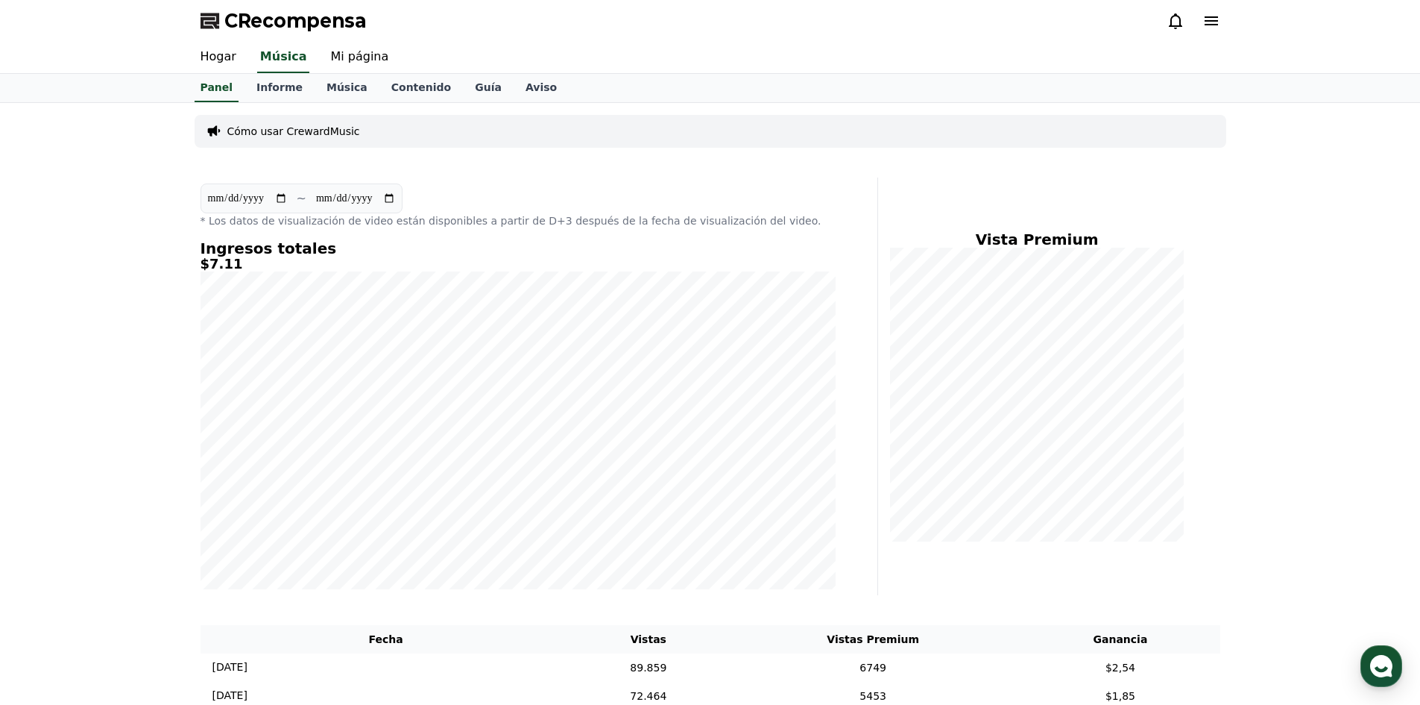
click at [1238, 165] on div "**********" at bounding box center [710, 468] width 1420 height 731
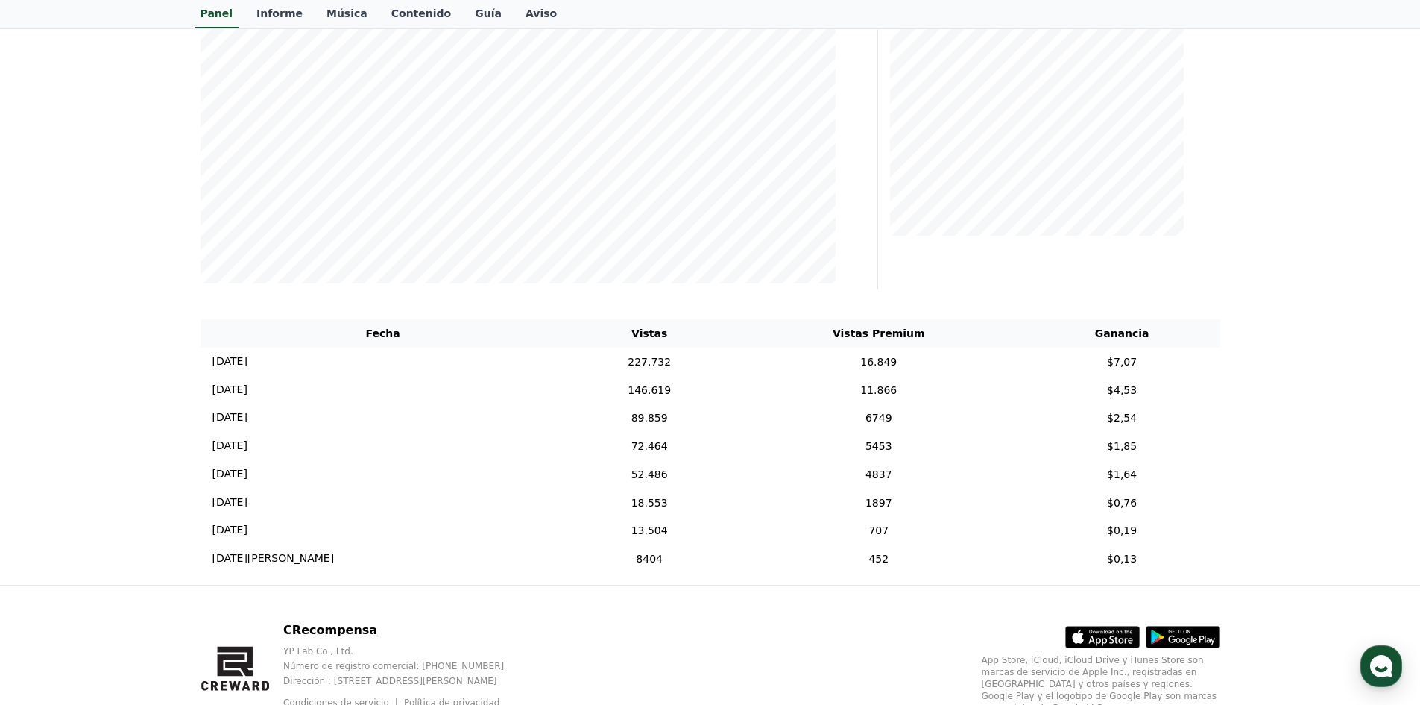
scroll to position [373, 0]
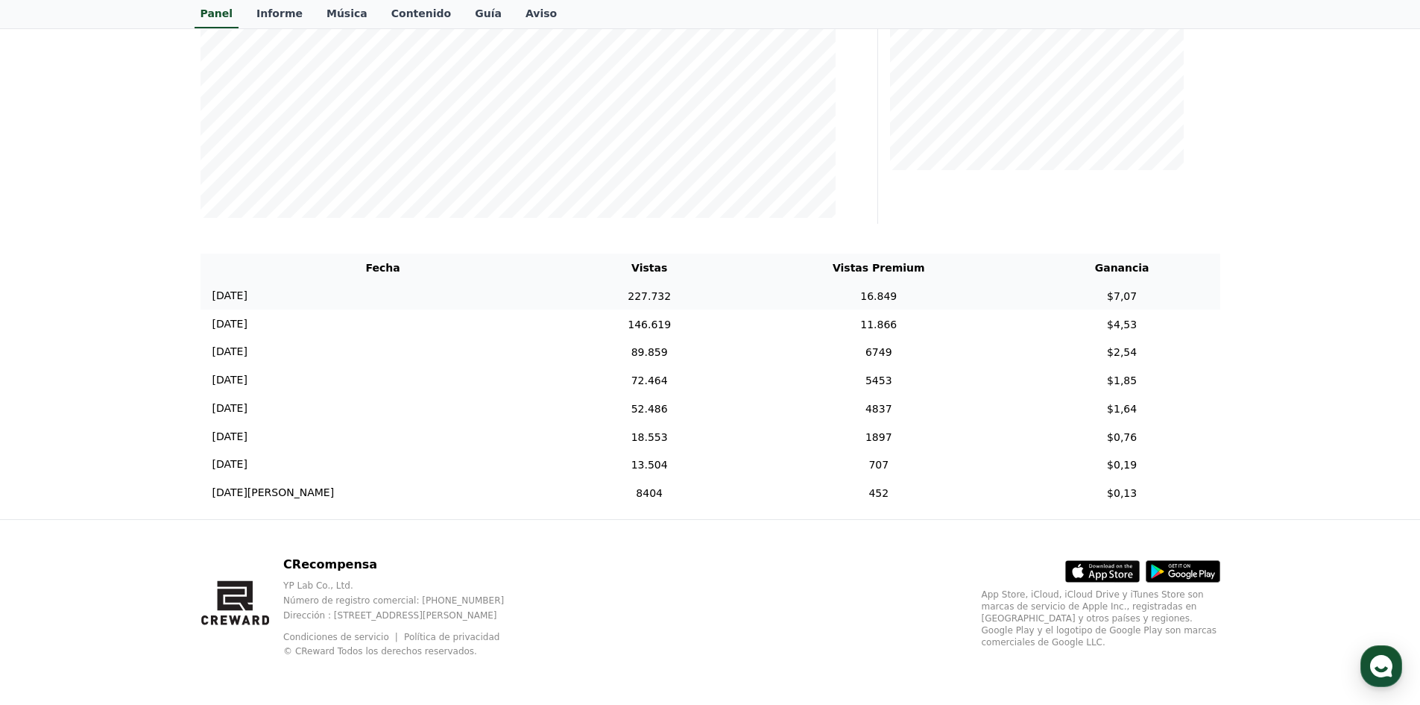
click at [429, 306] on td "[DATE] 08/08" at bounding box center [383, 296] width 365 height 28
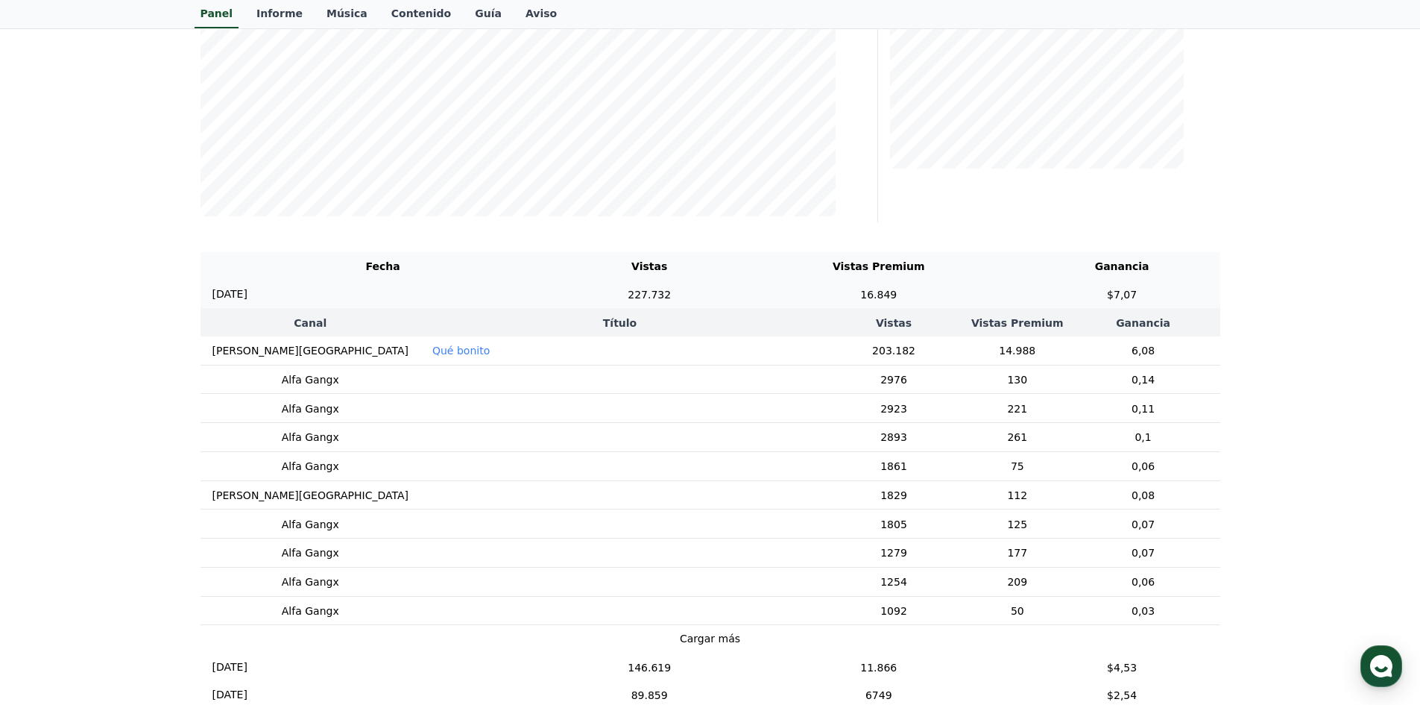
click at [429, 307] on td "[DATE] 08/08" at bounding box center [383, 294] width 365 height 28
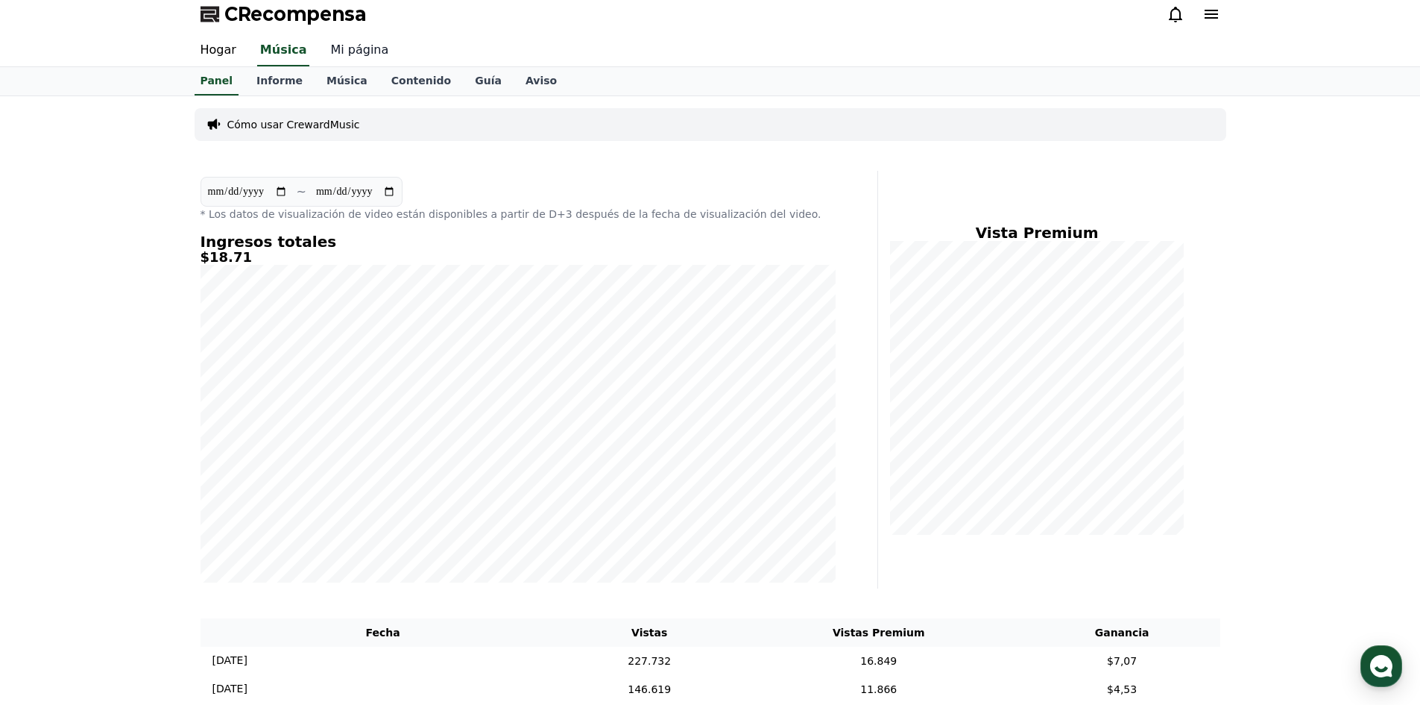
scroll to position [0, 0]
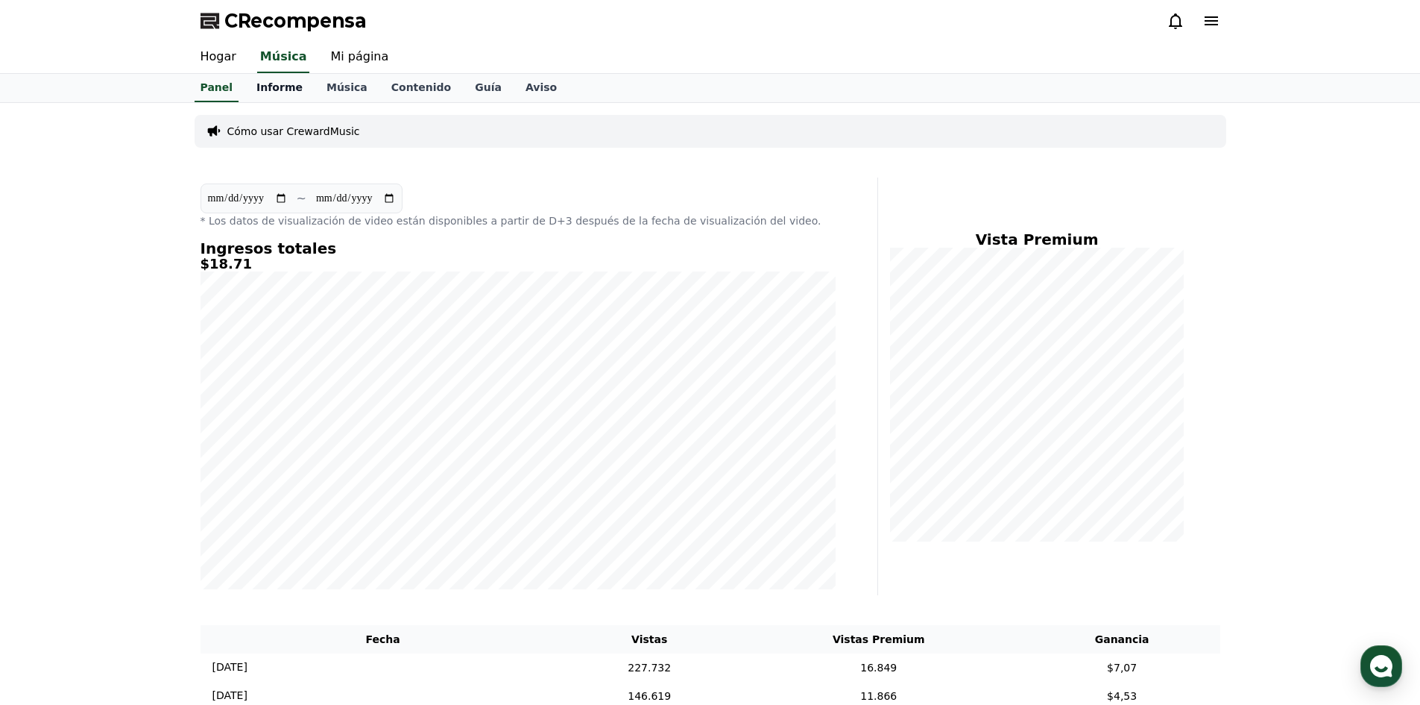
click at [279, 78] on link "Informe" at bounding box center [280, 88] width 70 height 28
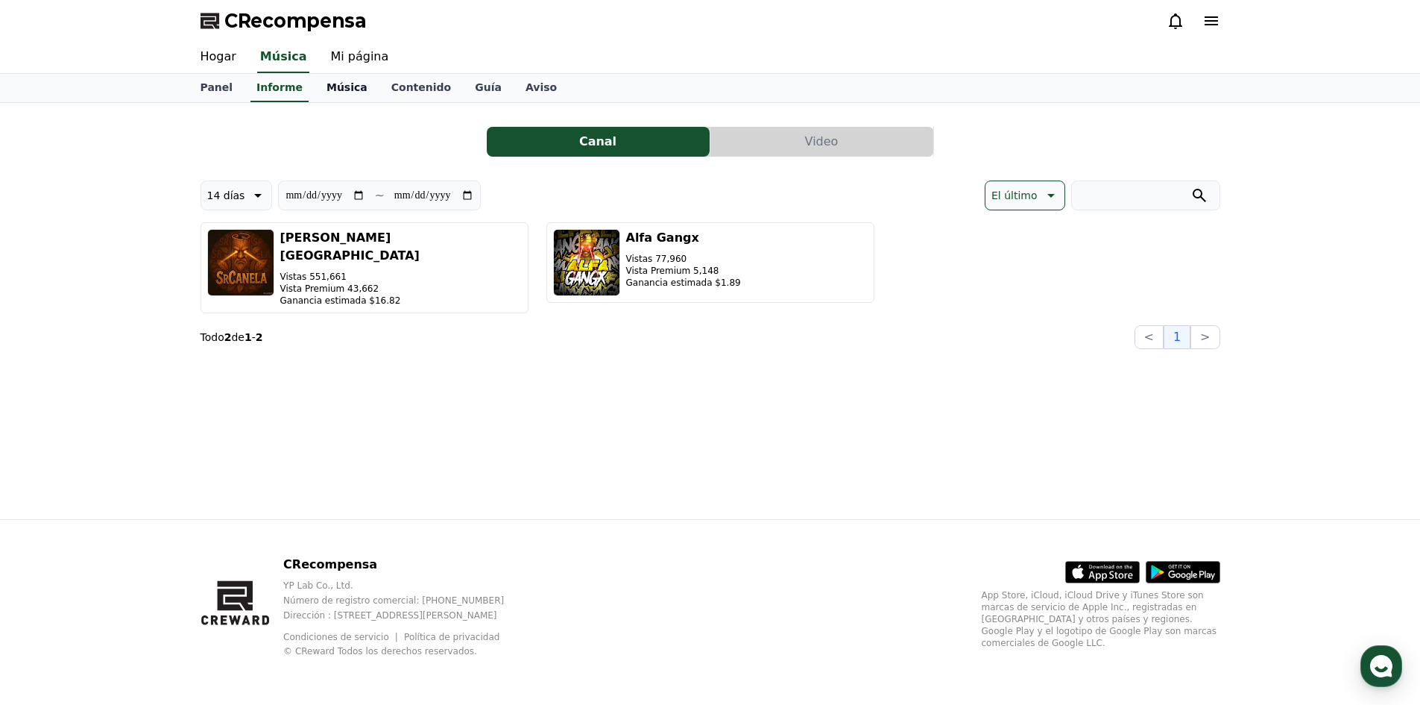
click at [340, 85] on font "Música" at bounding box center [347, 87] width 41 height 12
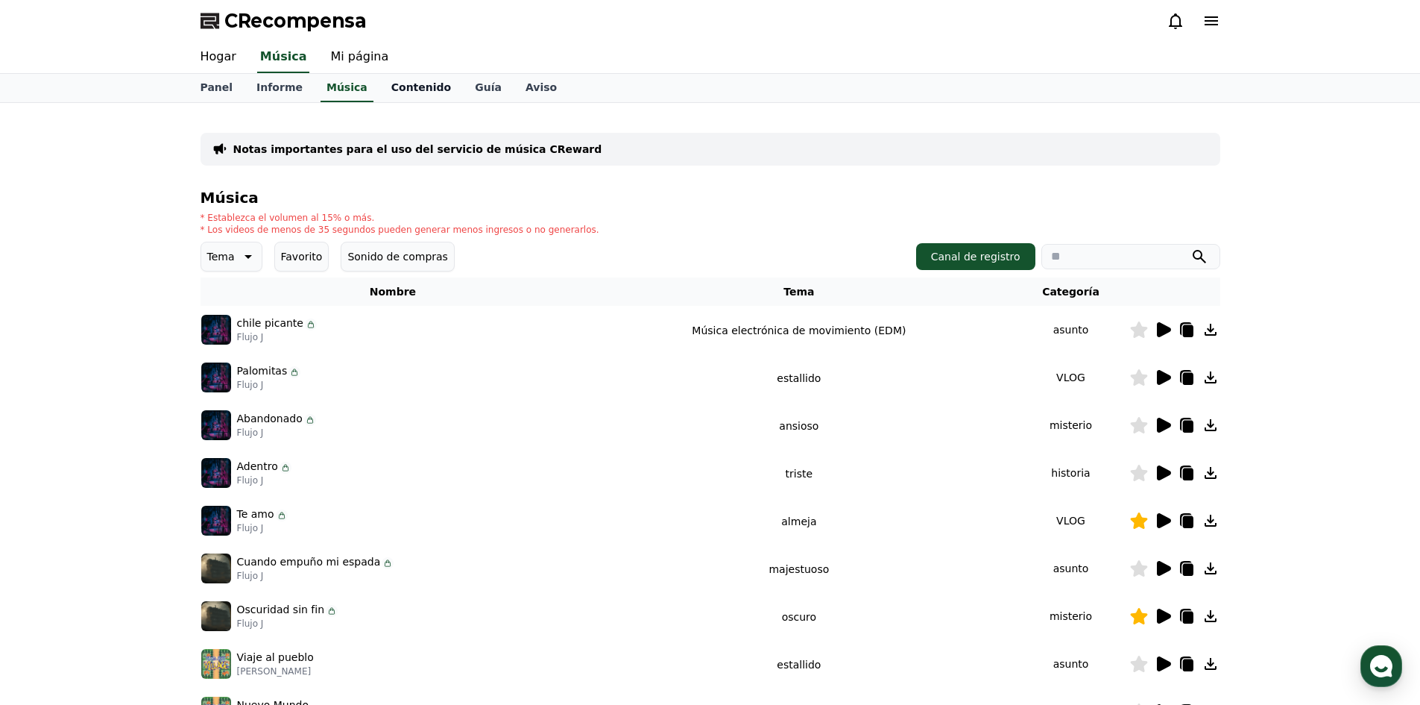
click at [391, 81] on font "Contenido" at bounding box center [421, 87] width 60 height 12
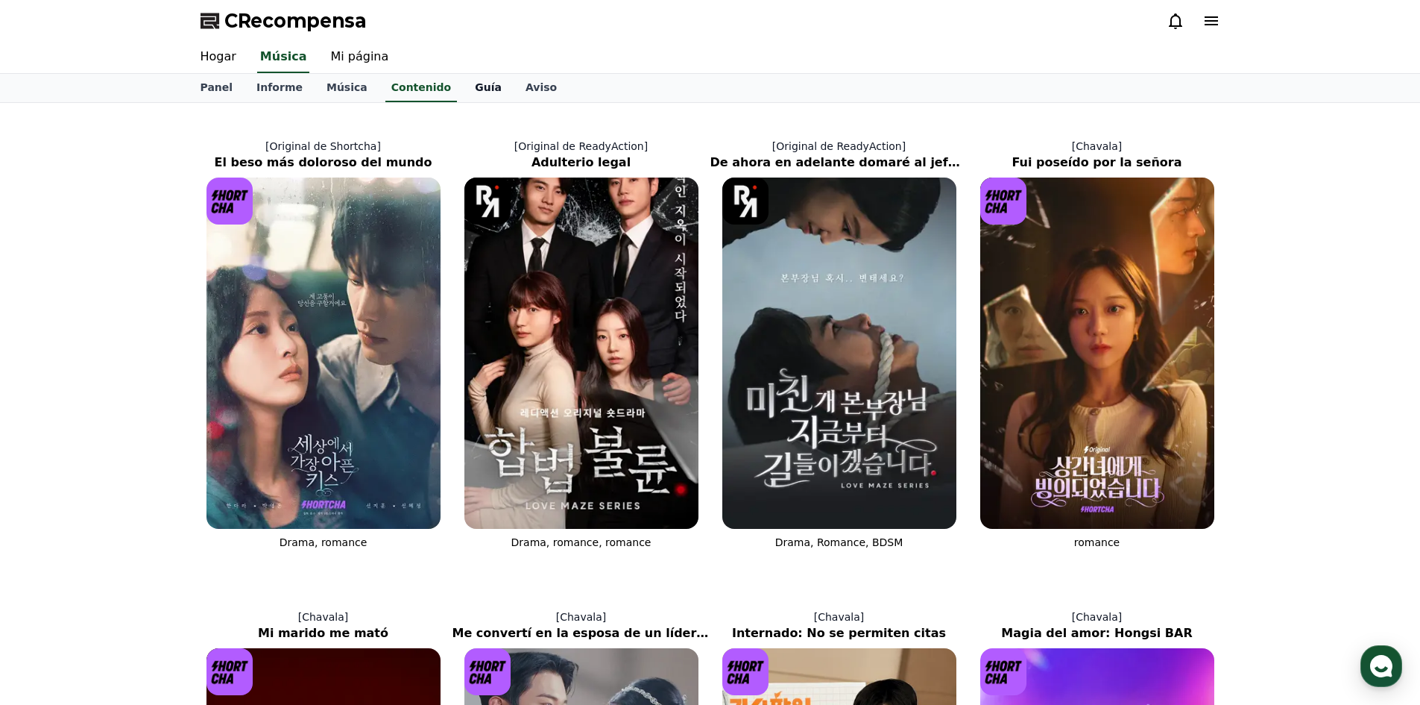
click at [475, 81] on font "Guía" at bounding box center [488, 87] width 27 height 12
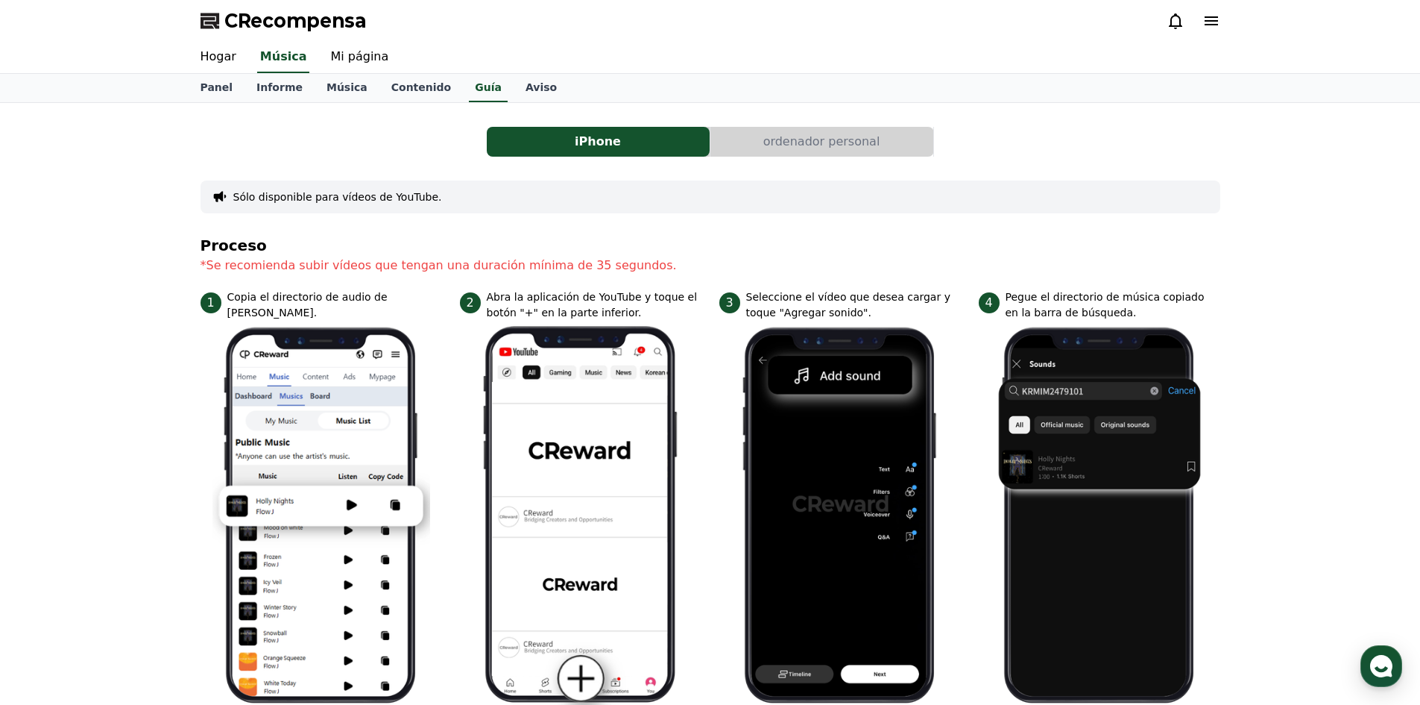
click at [763, 138] on button "ordenador personal" at bounding box center [822, 142] width 223 height 30
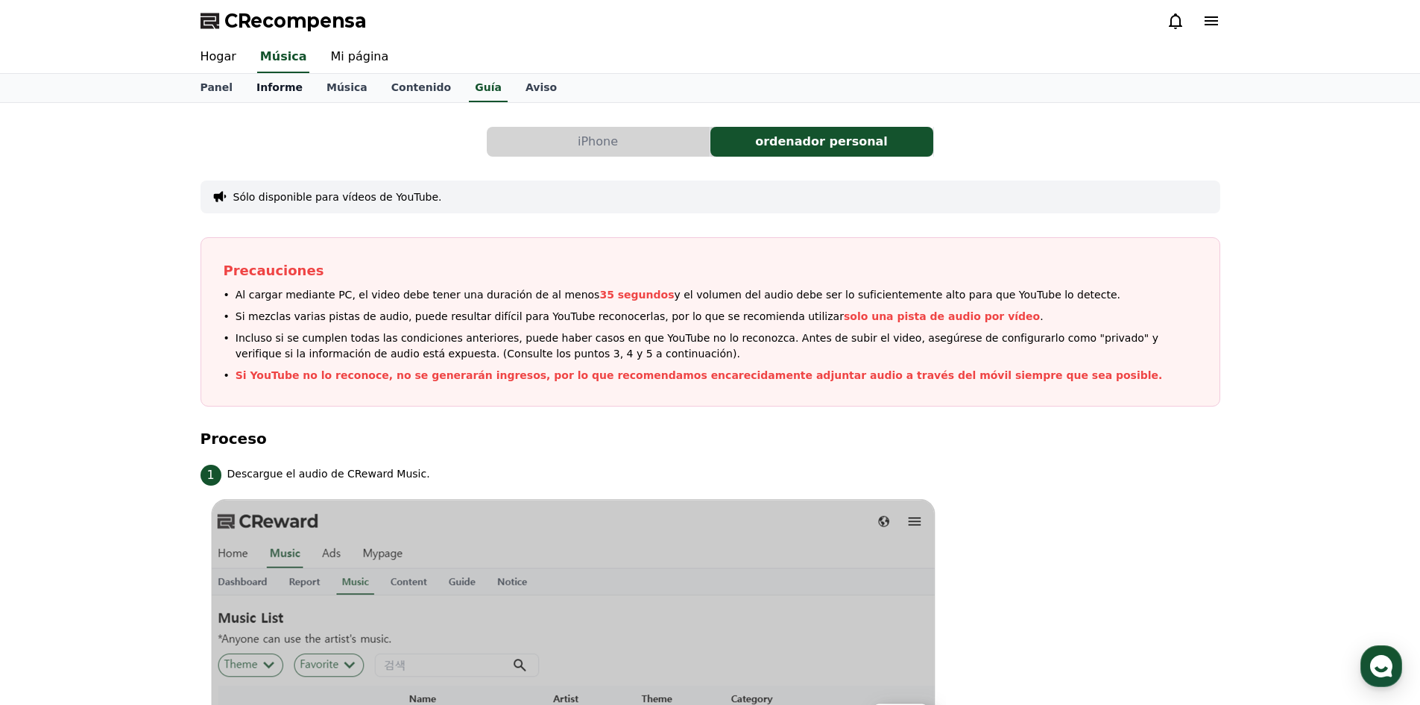
click at [279, 76] on link "Informe" at bounding box center [280, 88] width 70 height 28
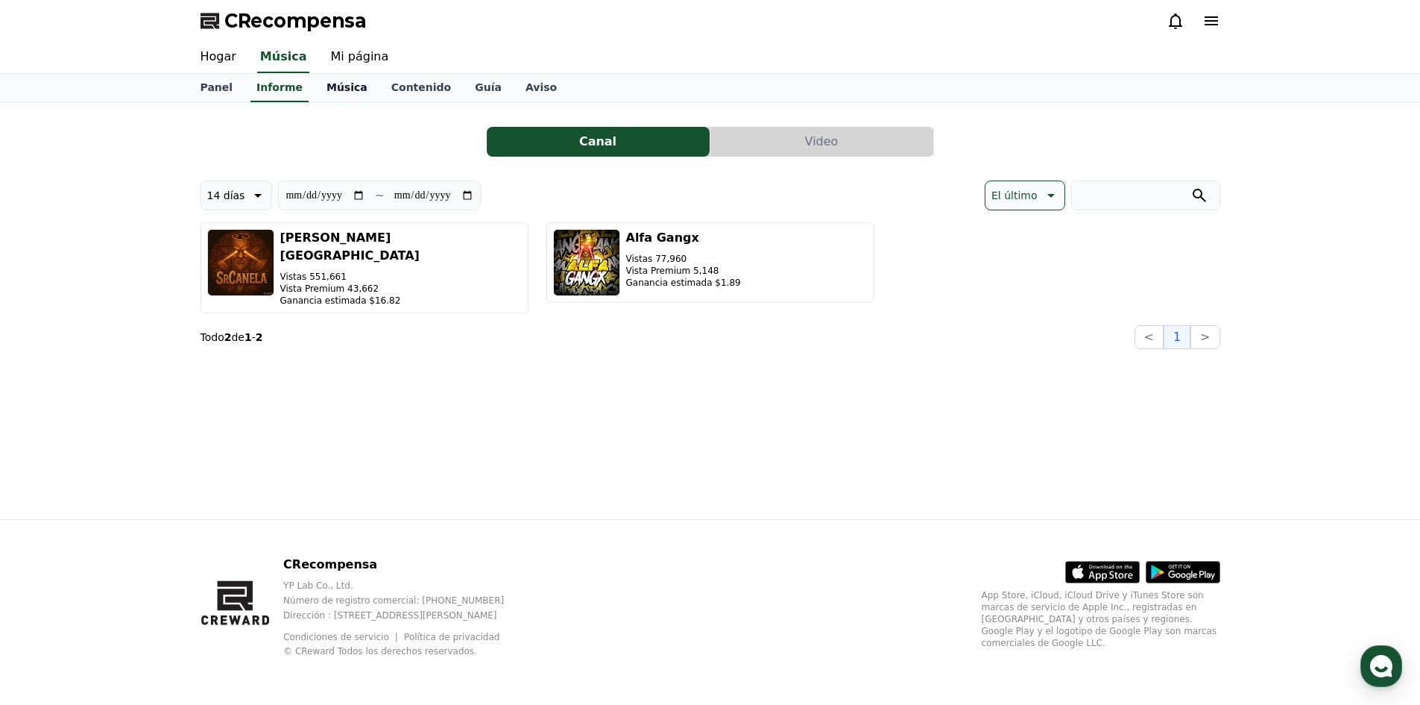
click at [327, 85] on font "Música" at bounding box center [347, 87] width 41 height 12
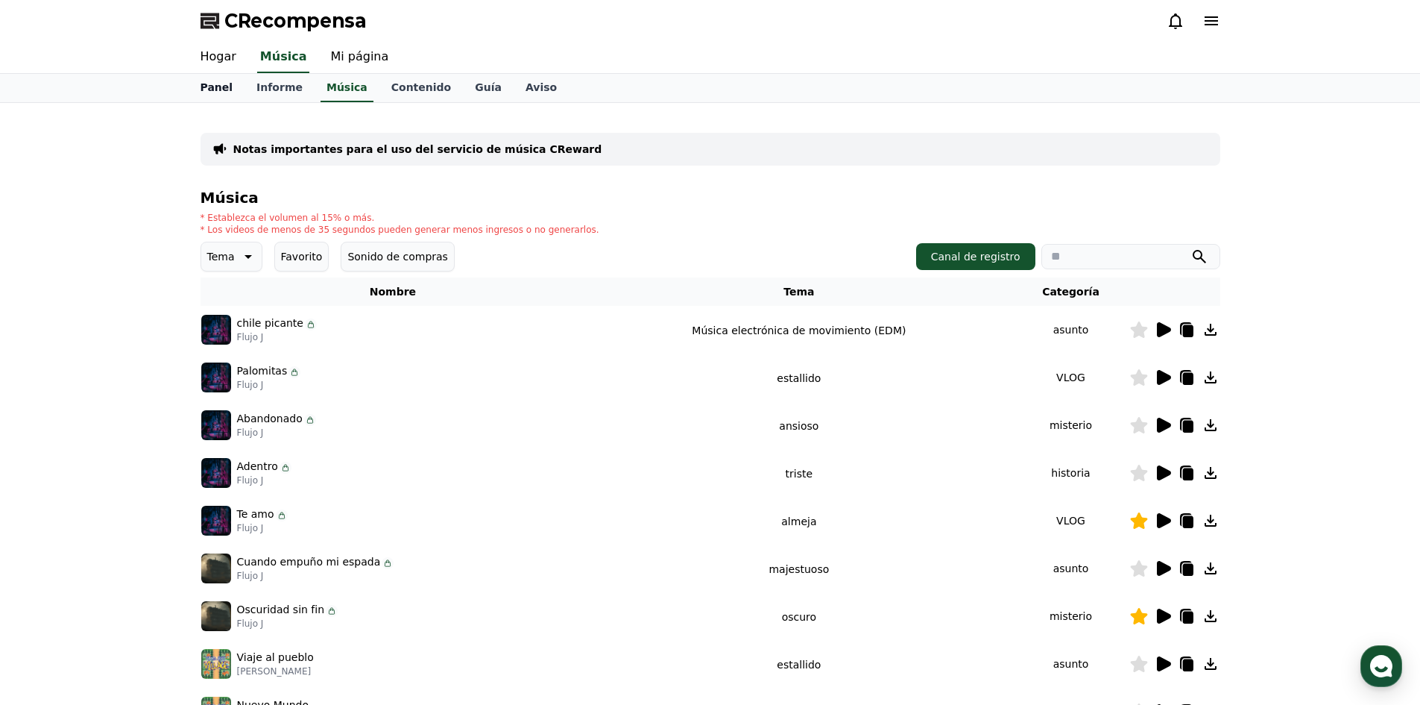
click at [221, 95] on link "Panel" at bounding box center [217, 88] width 57 height 28
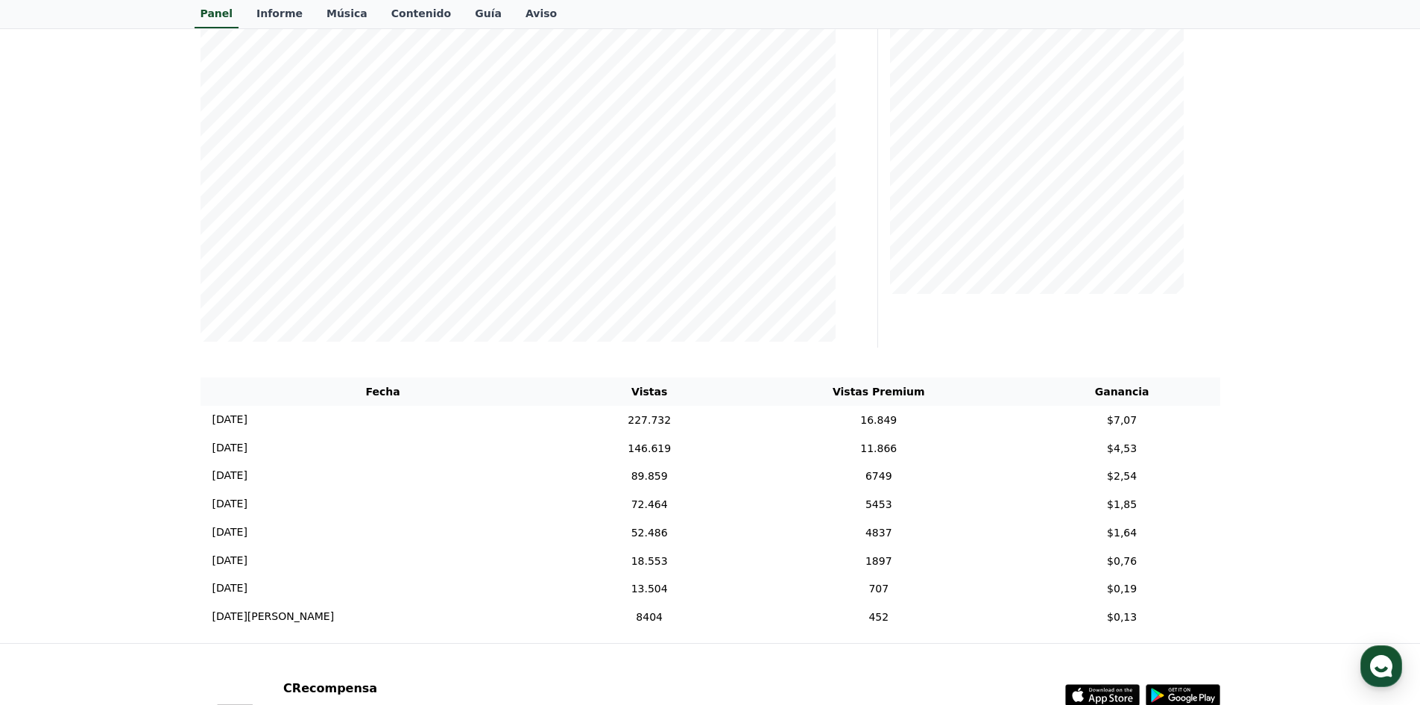
scroll to position [298, 0]
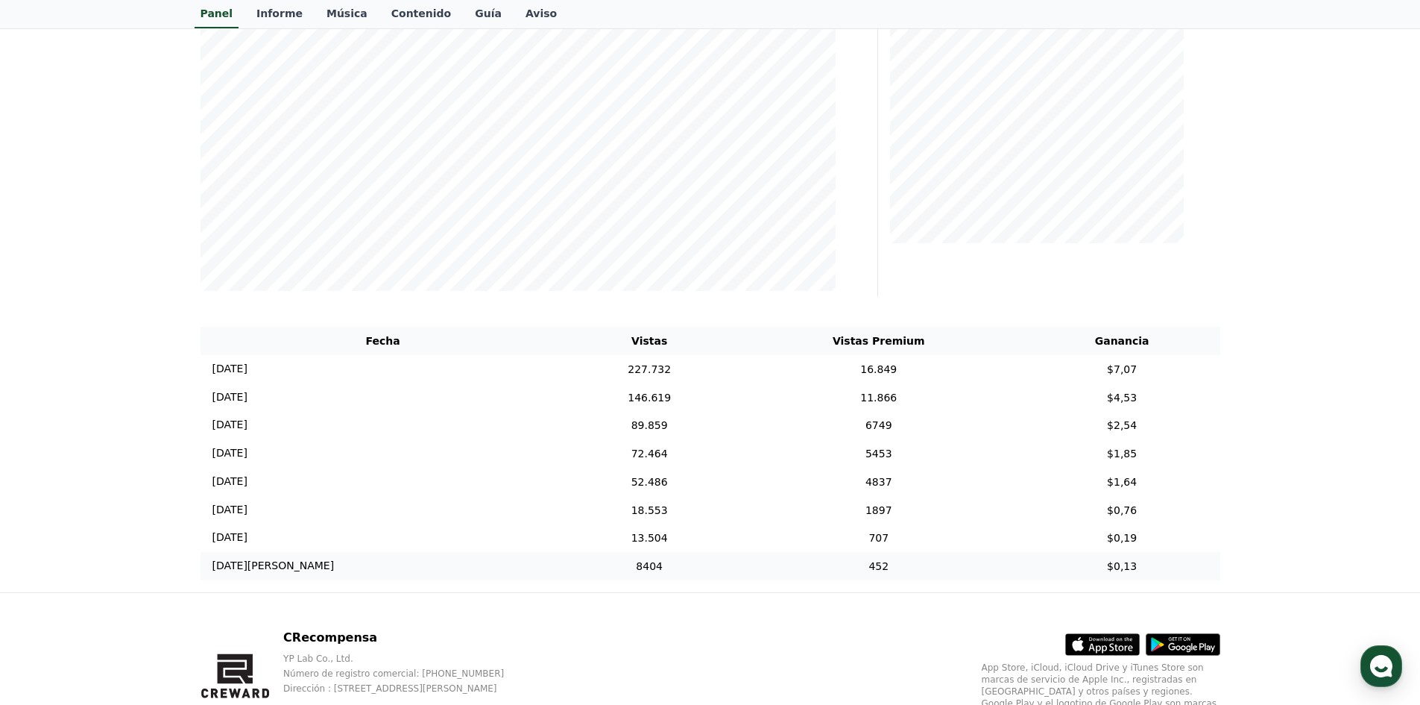
drag, startPoint x: 509, startPoint y: 373, endPoint x: 1147, endPoint y: 593, distance: 675.3
click at [1147, 580] on tbody "08-08-2025 08/08 227.732 16.849 $7,07 07-08-2025 08/07 146.619 11.866 $4,53 06-…" at bounding box center [711, 467] width 1020 height 225
copy tbody "08/08 227.732 16.849 $7,07 07-08-2025 08/07 146.619 11.866 $4,53 06-08-2025 08/…"
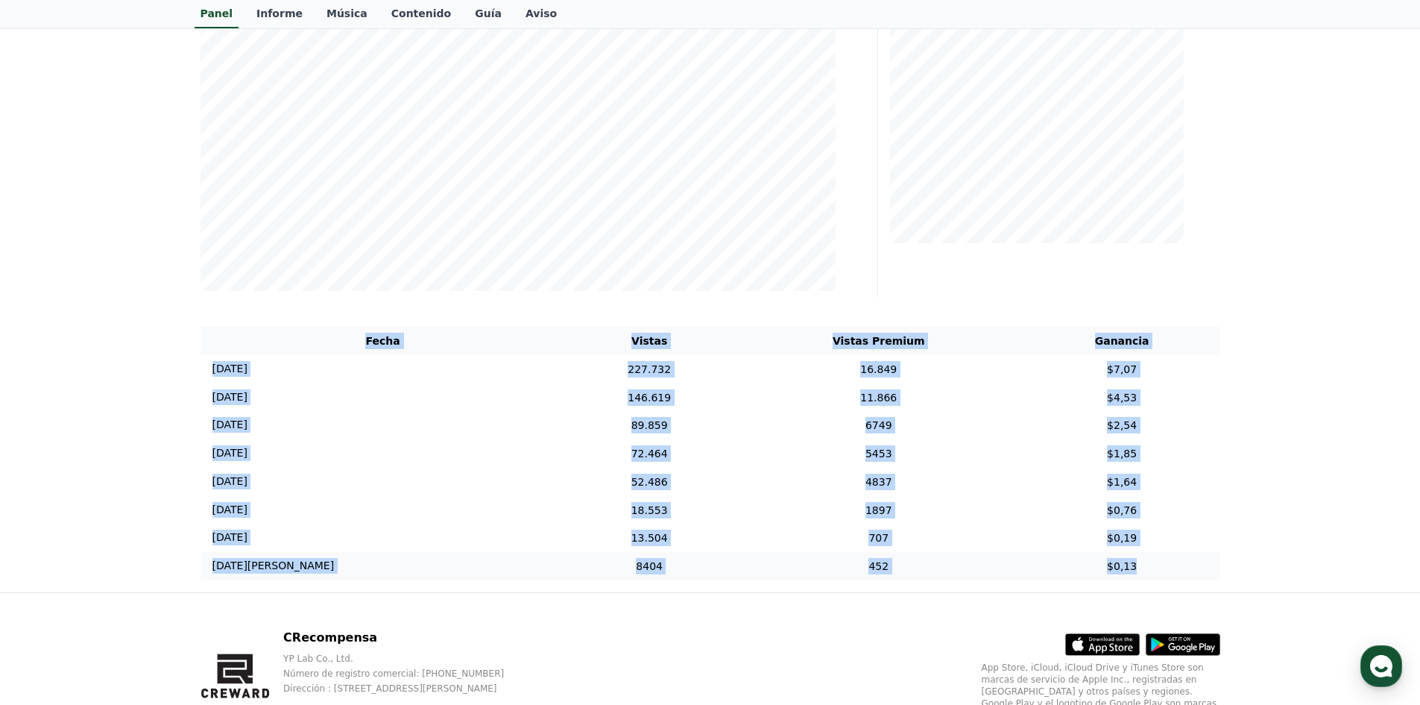
drag, startPoint x: 351, startPoint y: 334, endPoint x: 1195, endPoint y: 572, distance: 876.9
click at [1195, 572] on table "Fecha Vistas Vistas Premium Ganancia 08-08-2025 08/08 227.732 16.849 $7,07 07-0…" at bounding box center [711, 454] width 1020 height 254
copy table "Fecha Vistas Vistas Premium Ganancia 08-08-2025 08/08 227.732 16.849 $7,07 07-0…"
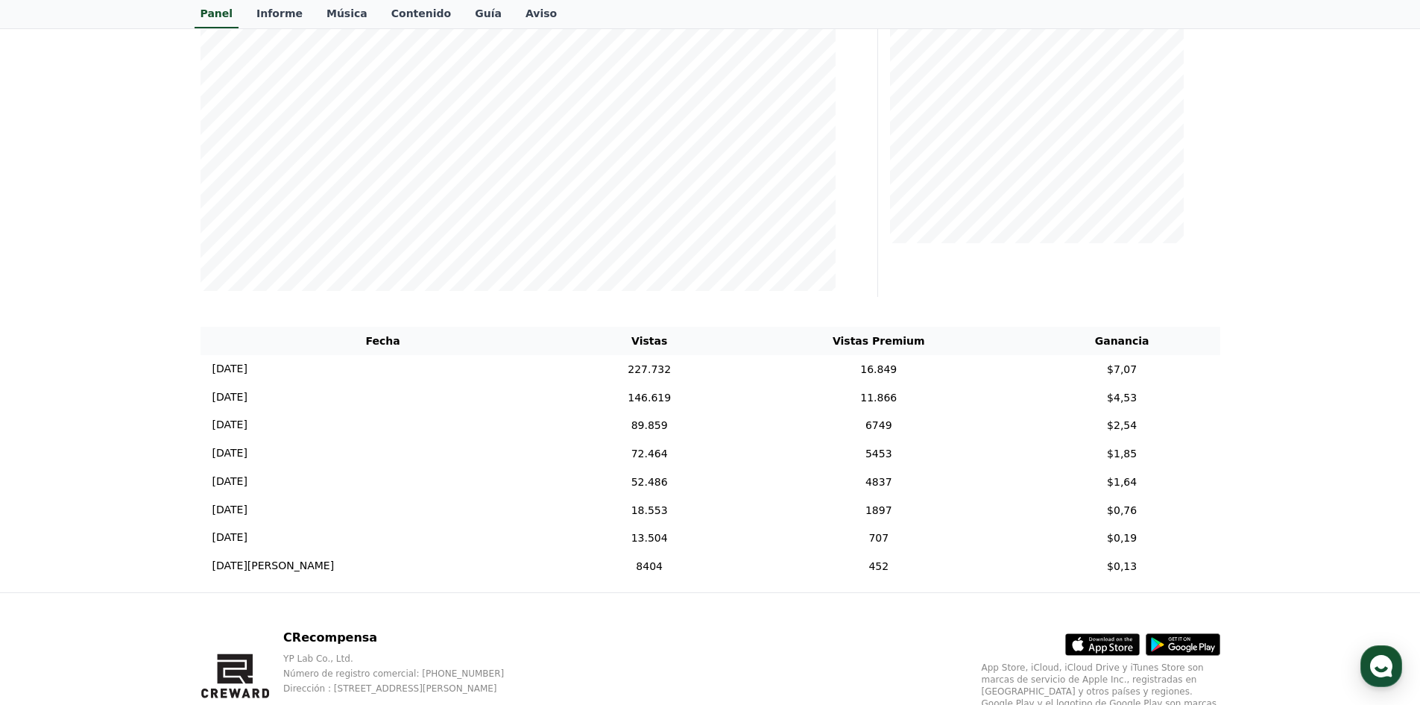
click at [1, 416] on div "**********" at bounding box center [710, 198] width 1420 height 787
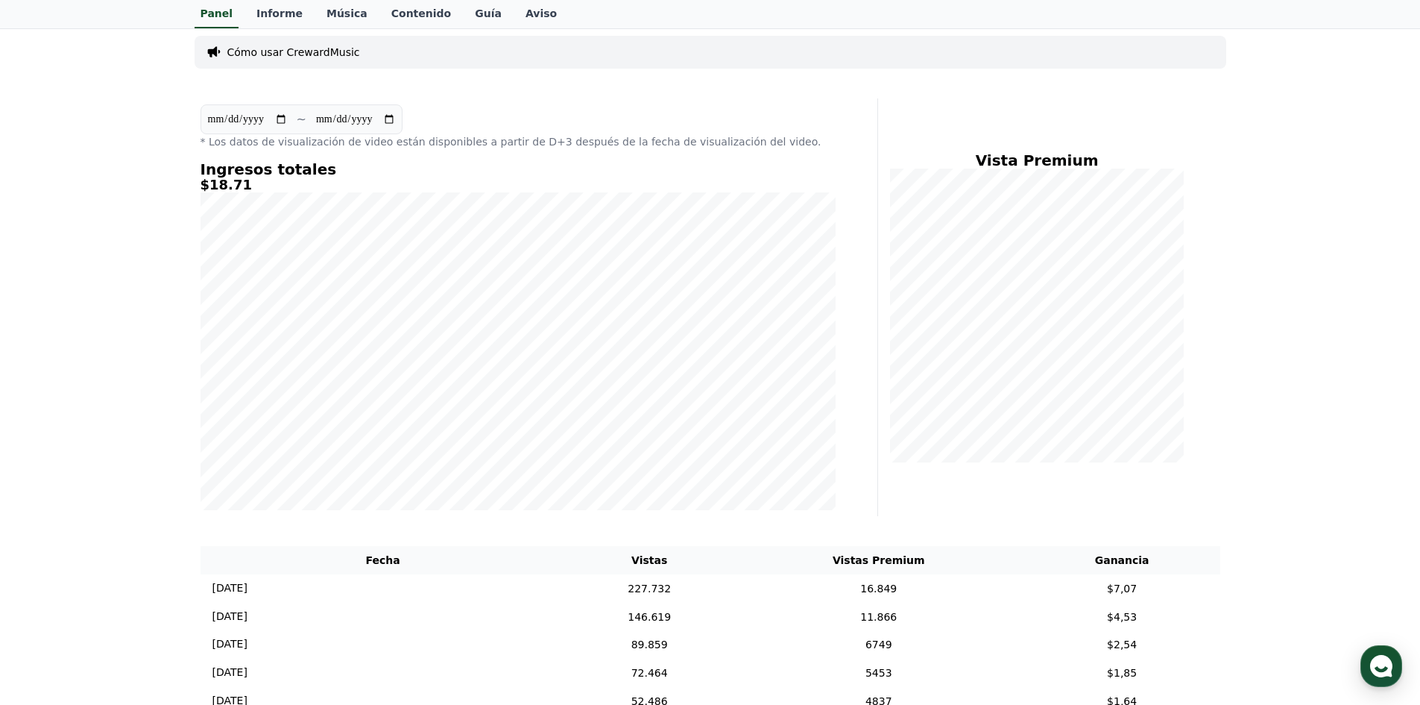
scroll to position [75, 0]
